Goal: Navigation & Orientation: Find specific page/section

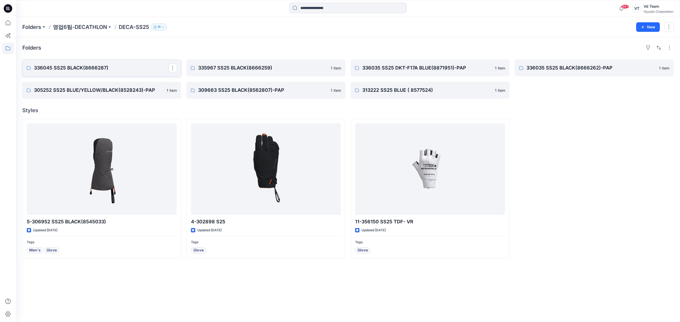
click at [108, 70] on p "336045 SS25 BLACK(8666287)" at bounding box center [101, 67] width 134 height 7
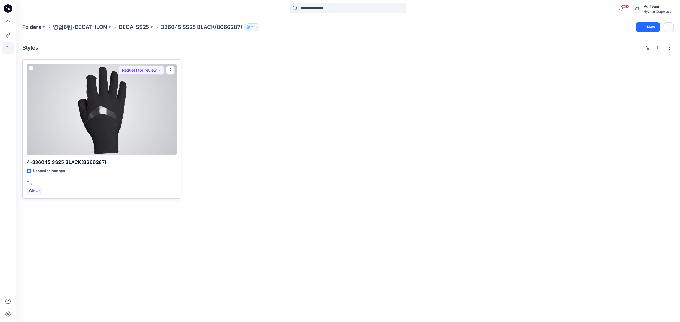
click at [132, 131] on div at bounding box center [102, 110] width 150 height 92
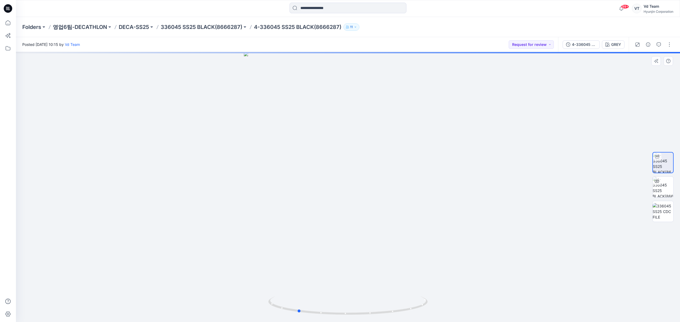
drag, startPoint x: 329, startPoint y: 312, endPoint x: 437, endPoint y: 305, distance: 108.0
click at [437, 305] on div at bounding box center [348, 187] width 664 height 270
click at [186, 23] on p "336045 SS25 BLACK(8666287)" at bounding box center [202, 26] width 82 height 7
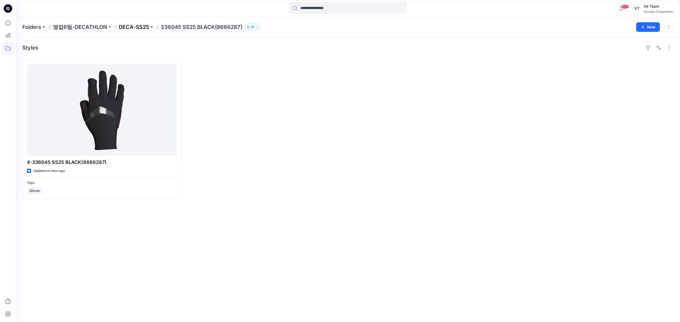
click at [133, 27] on p "DECA-SS25" at bounding box center [134, 26] width 30 height 7
